Goal: Task Accomplishment & Management: Use online tool/utility

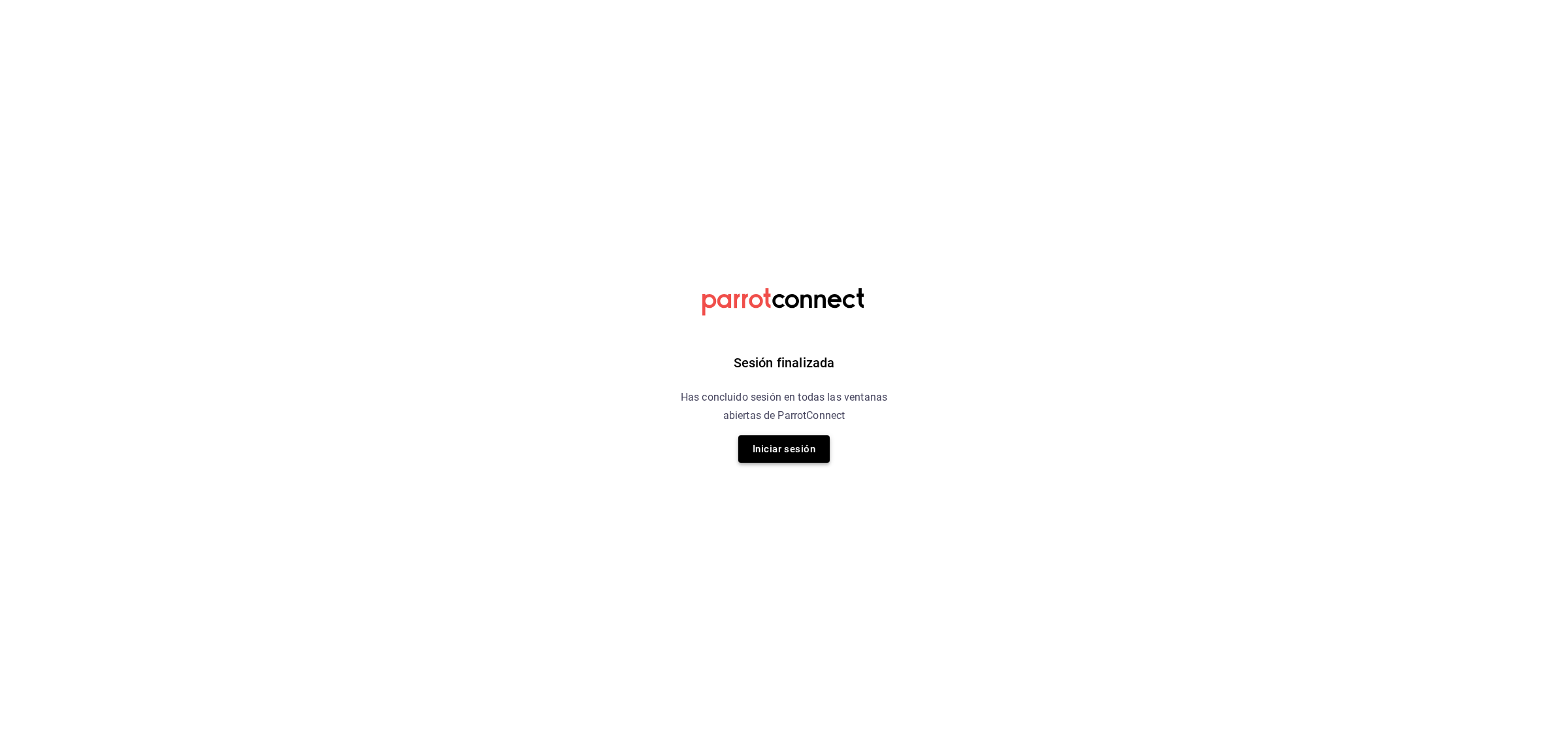
click at [815, 461] on button "Iniciar sesión" at bounding box center [784, 448] width 92 height 27
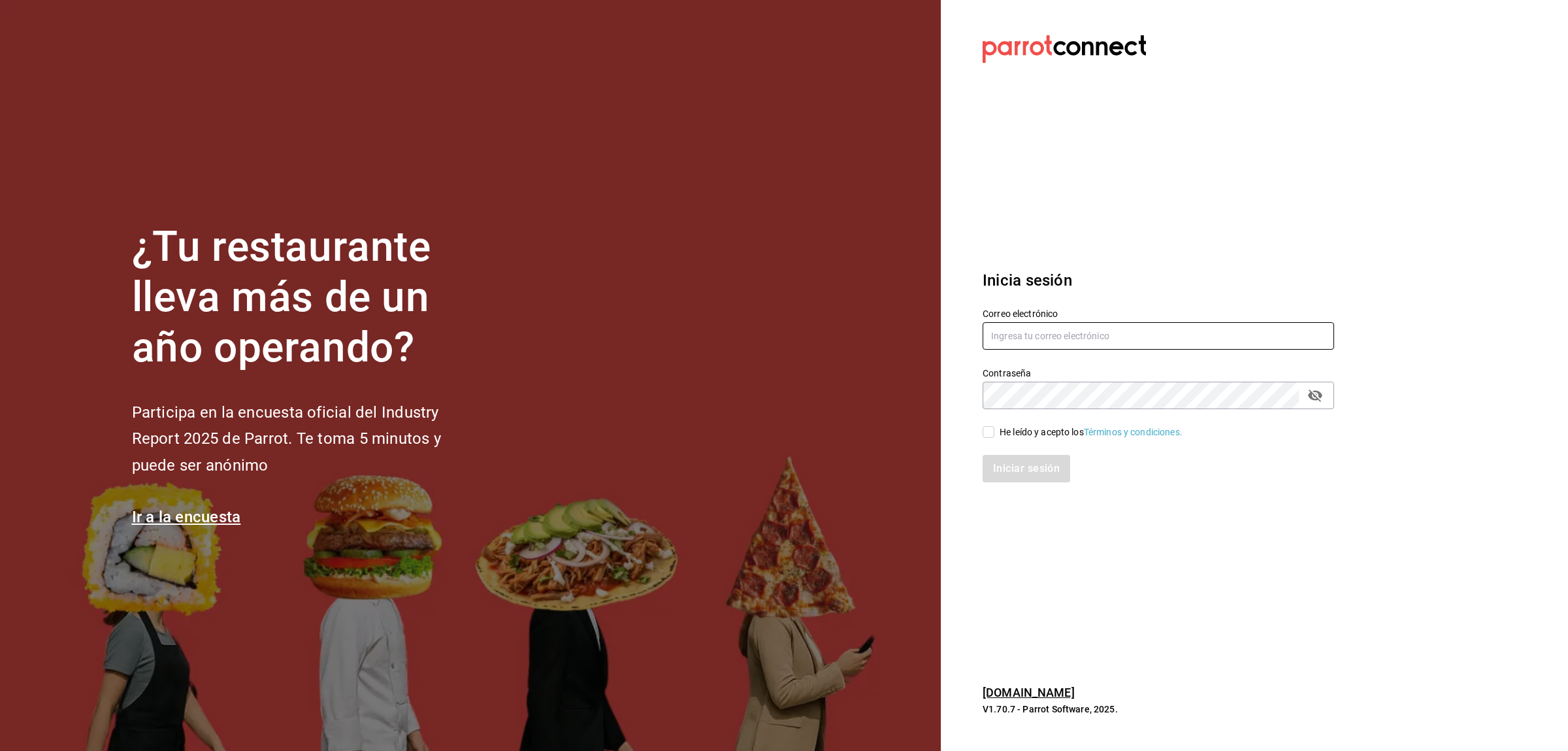
click at [1034, 324] on input "text" at bounding box center [1158, 336] width 351 height 27
type input "[PERSON_NAME][EMAIL_ADDRESS][PERSON_NAME][DOMAIN_NAME]"
click at [980, 431] on div "He leído y acepto los Términos y condiciones." at bounding box center [1151, 423] width 367 height 30
click at [989, 434] on input "He leído y acepto los Términos y condiciones." at bounding box center [988, 431] width 12 height 12
checkbox input "true"
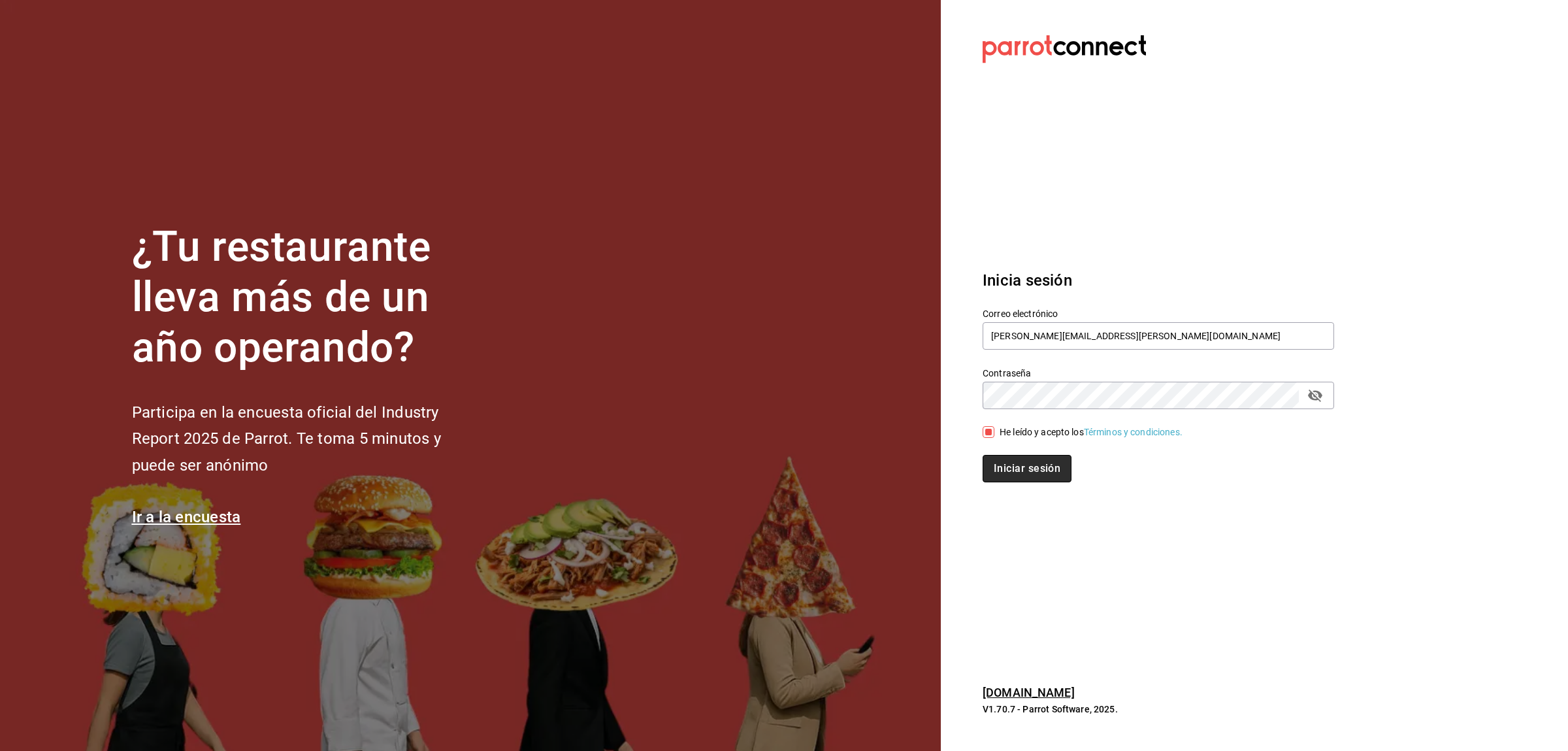
click at [1019, 469] on button "Iniciar sesión" at bounding box center [1027, 468] width 89 height 27
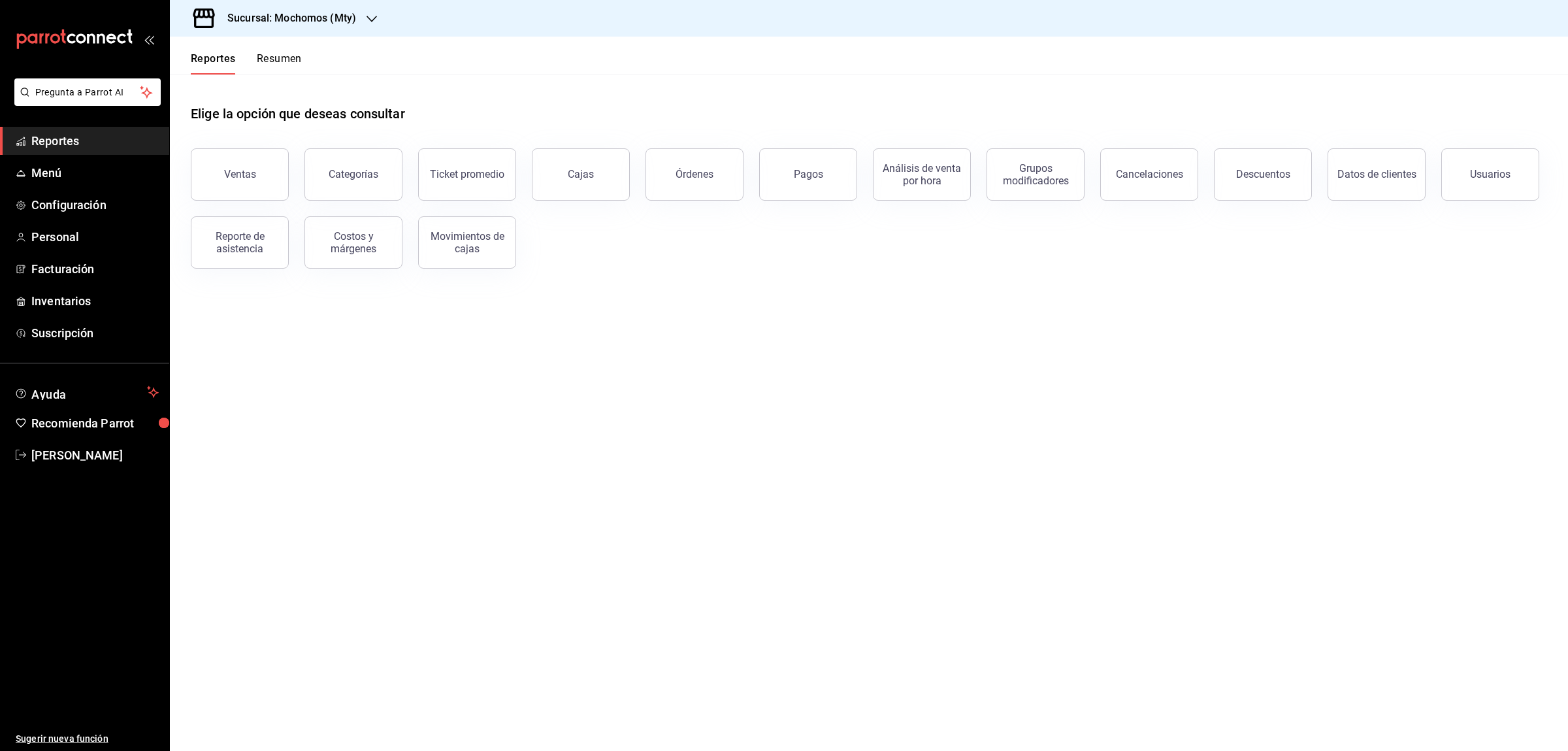
click at [362, 25] on div "Sucursal: Mochomos (Mty)" at bounding box center [281, 18] width 202 height 37
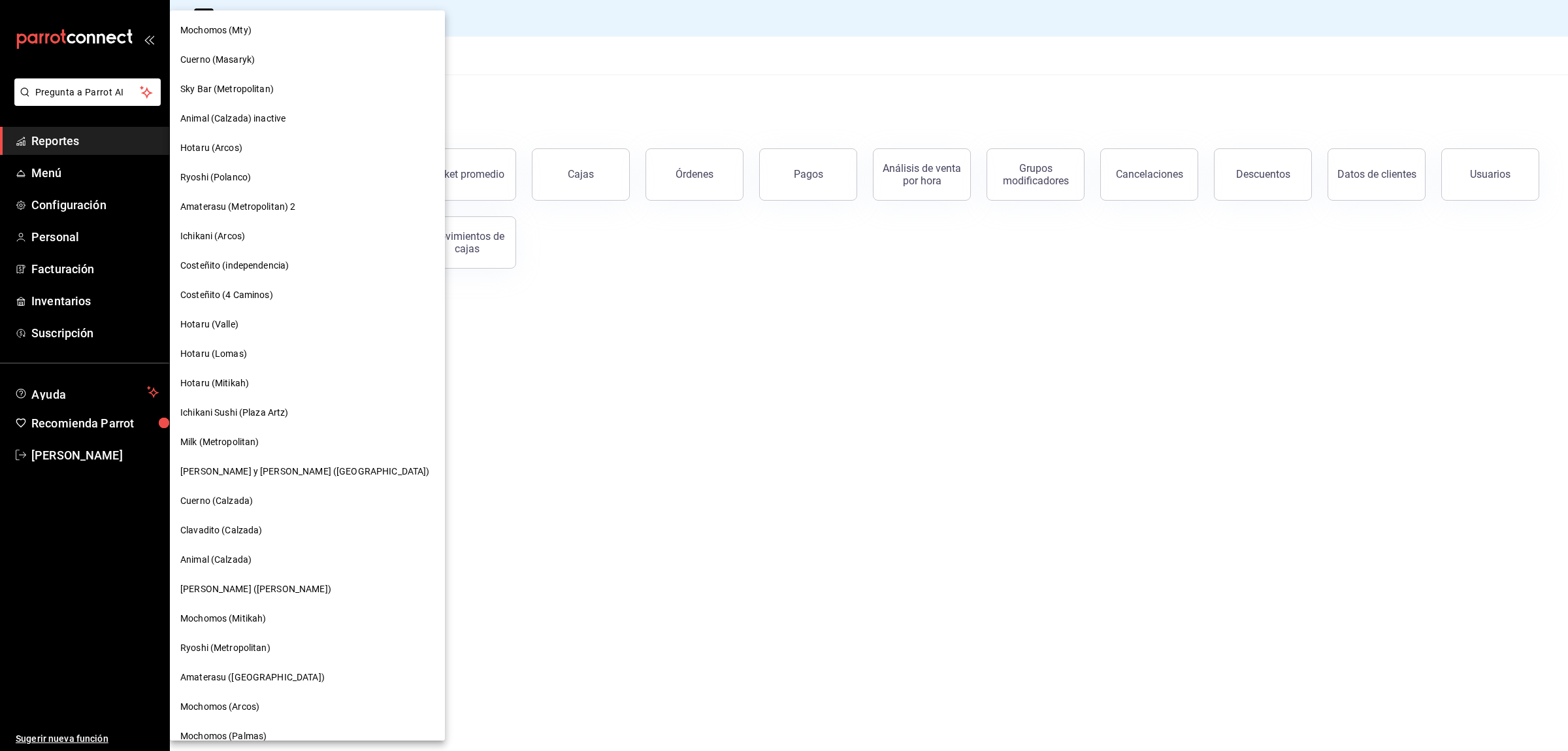
click at [204, 64] on span "Cuerno (Masaryk)" at bounding box center [217, 59] width 75 height 14
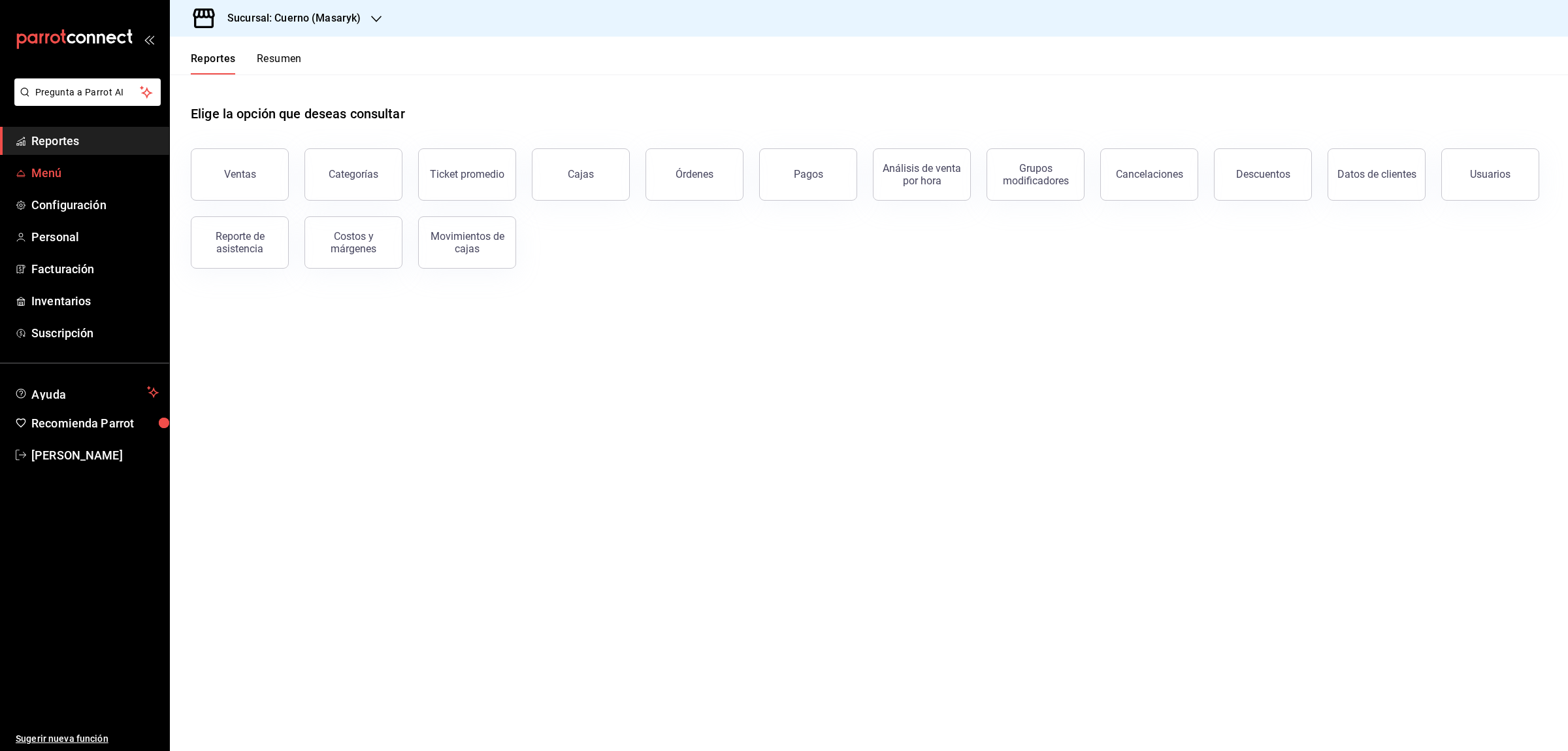
click at [41, 179] on span "Menú" at bounding box center [95, 173] width 127 height 18
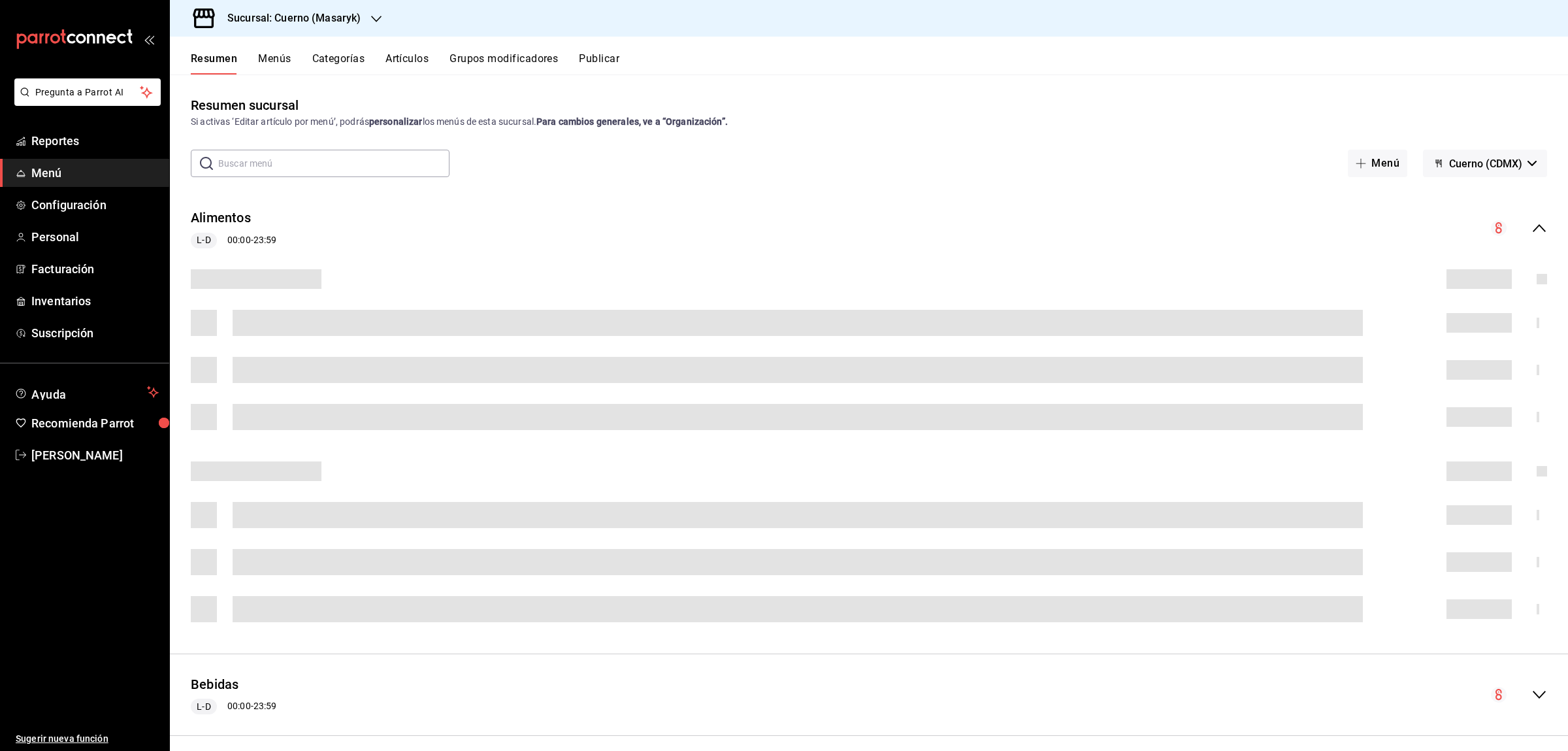
click at [363, 25] on div "Sucursal: Cuerno (Masaryk)" at bounding box center [283, 18] width 206 height 37
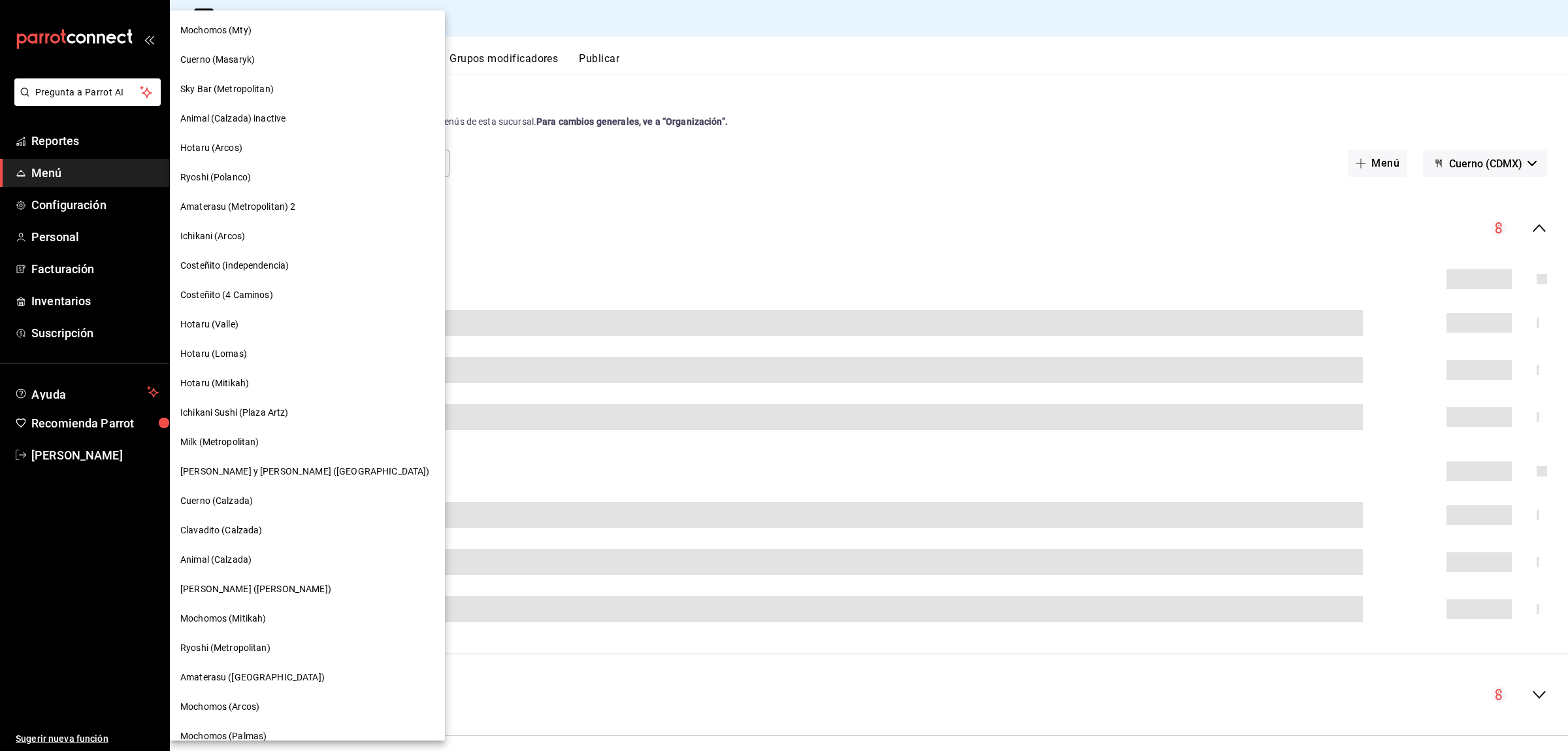
click at [231, 445] on span "Milk (Metropolitan)" at bounding box center [220, 441] width 79 height 14
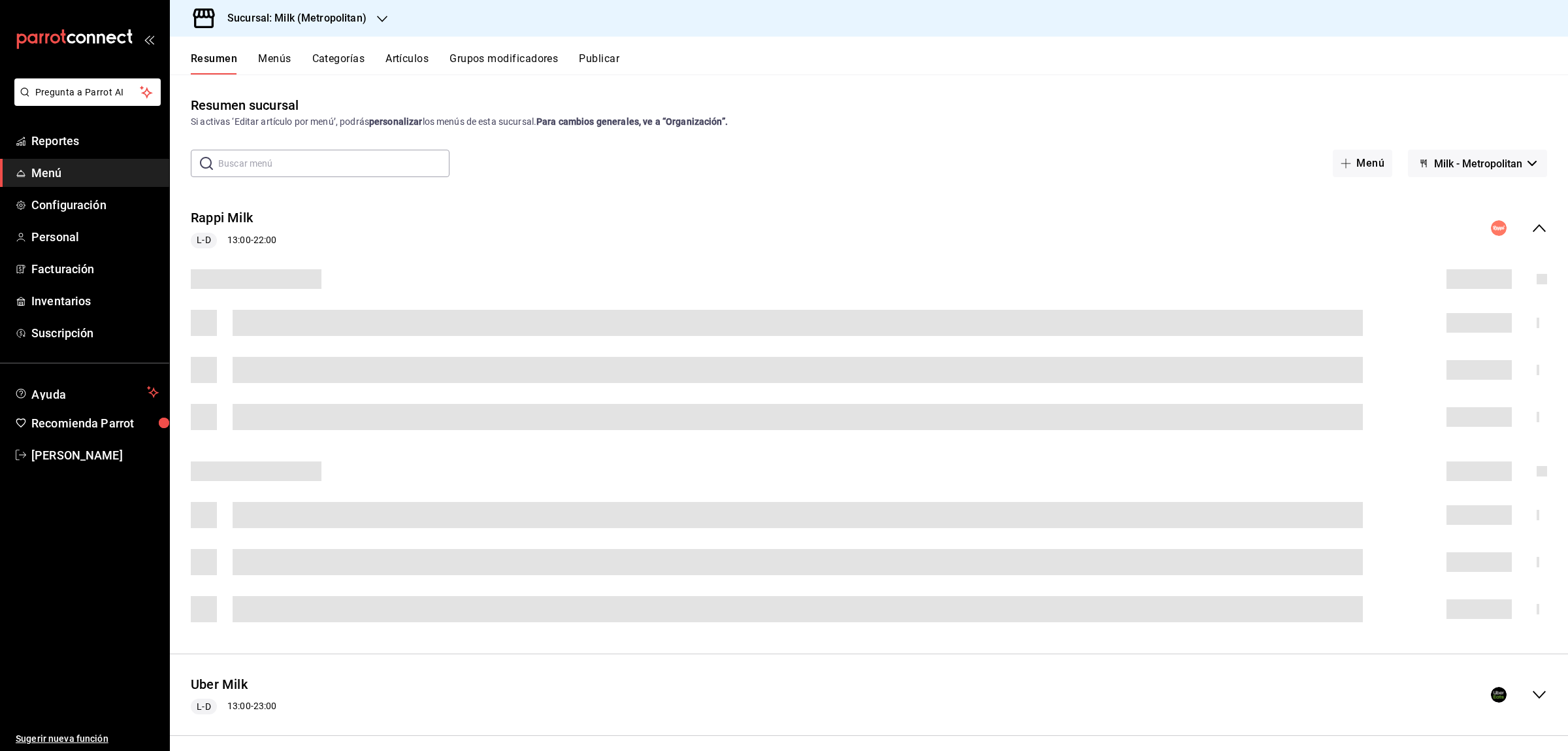
click at [263, 56] on button "Menús" at bounding box center [275, 63] width 32 height 23
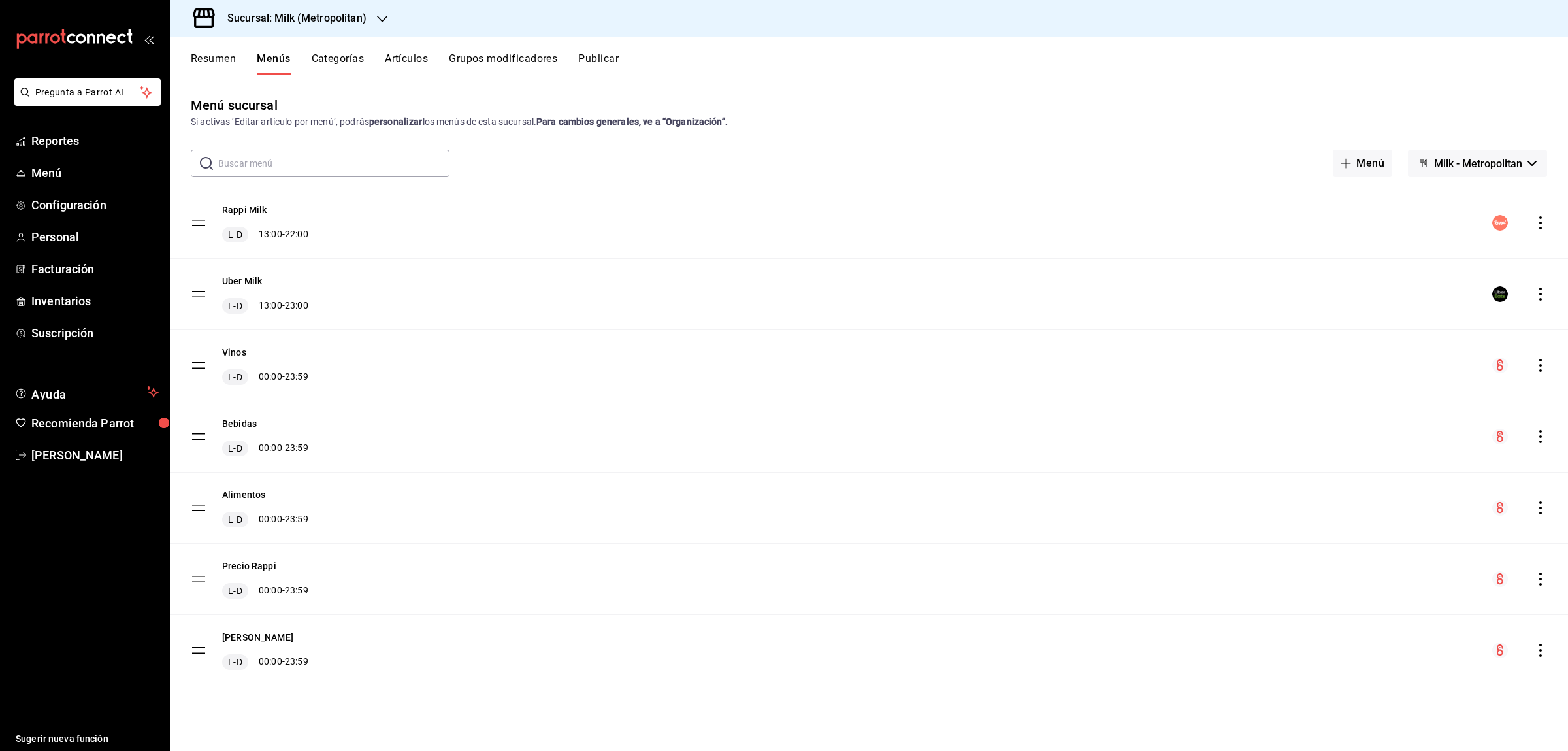
click at [1536, 363] on icon "actions" at bounding box center [1540, 365] width 14 height 14
click at [1355, 445] on div at bounding box center [1346, 449] width 23 height 15
